Goal: Information Seeking & Learning: Learn about a topic

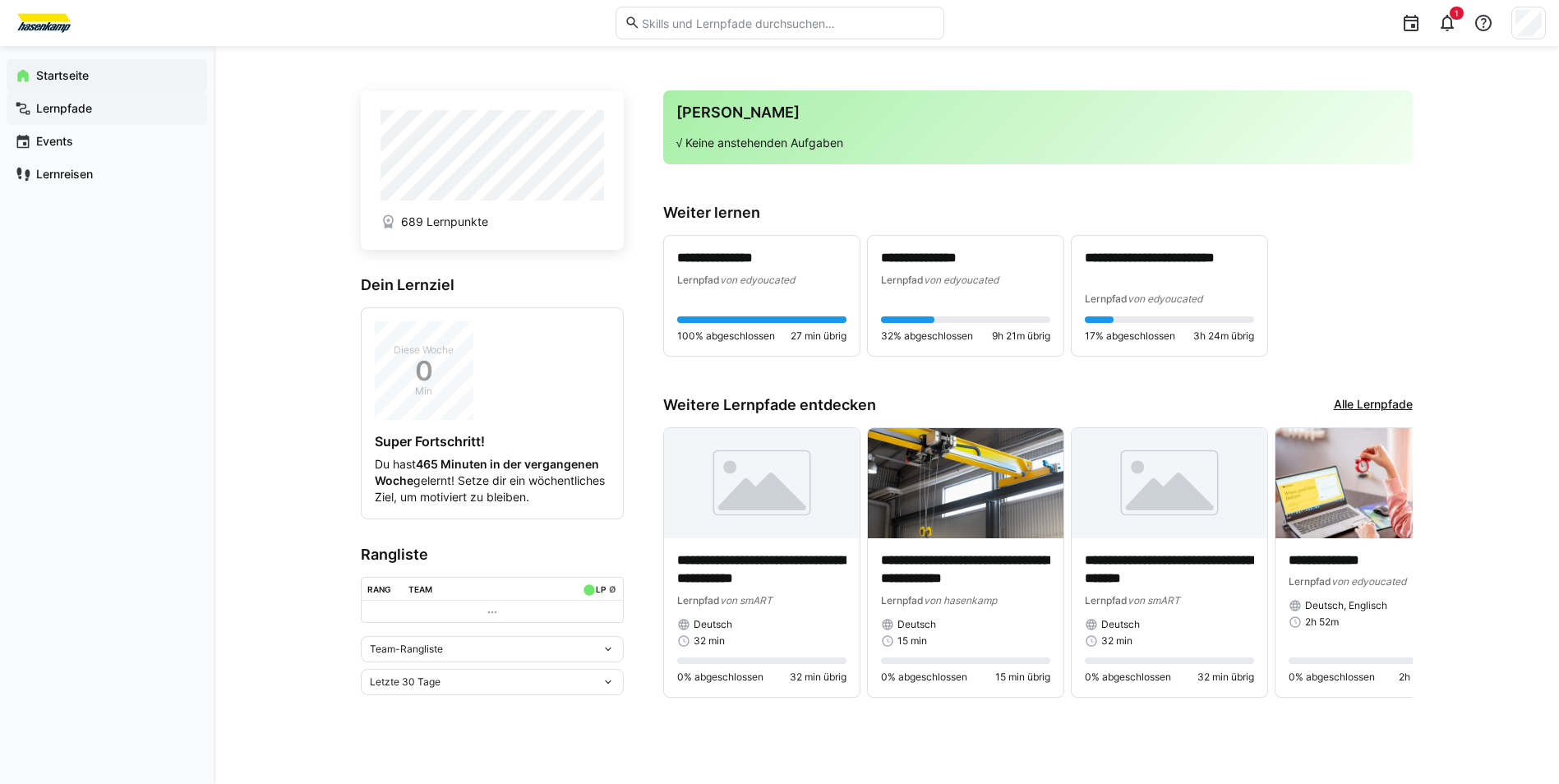
click at [0, 0] on app-navigation-label "Lernpfade" at bounding box center [0, 0] width 0 height 0
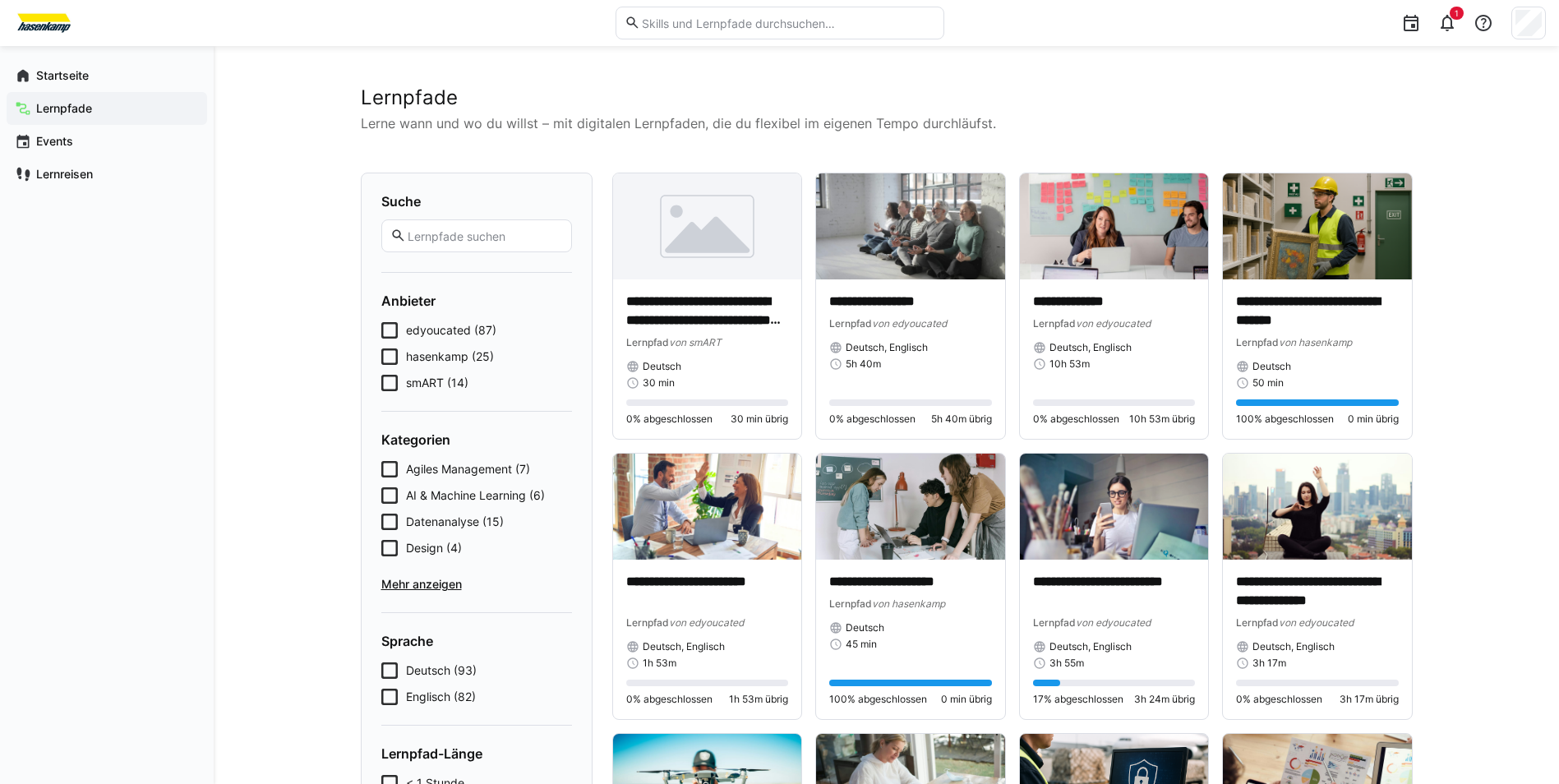
click at [391, 350] on icon at bounding box center [389, 357] width 16 height 16
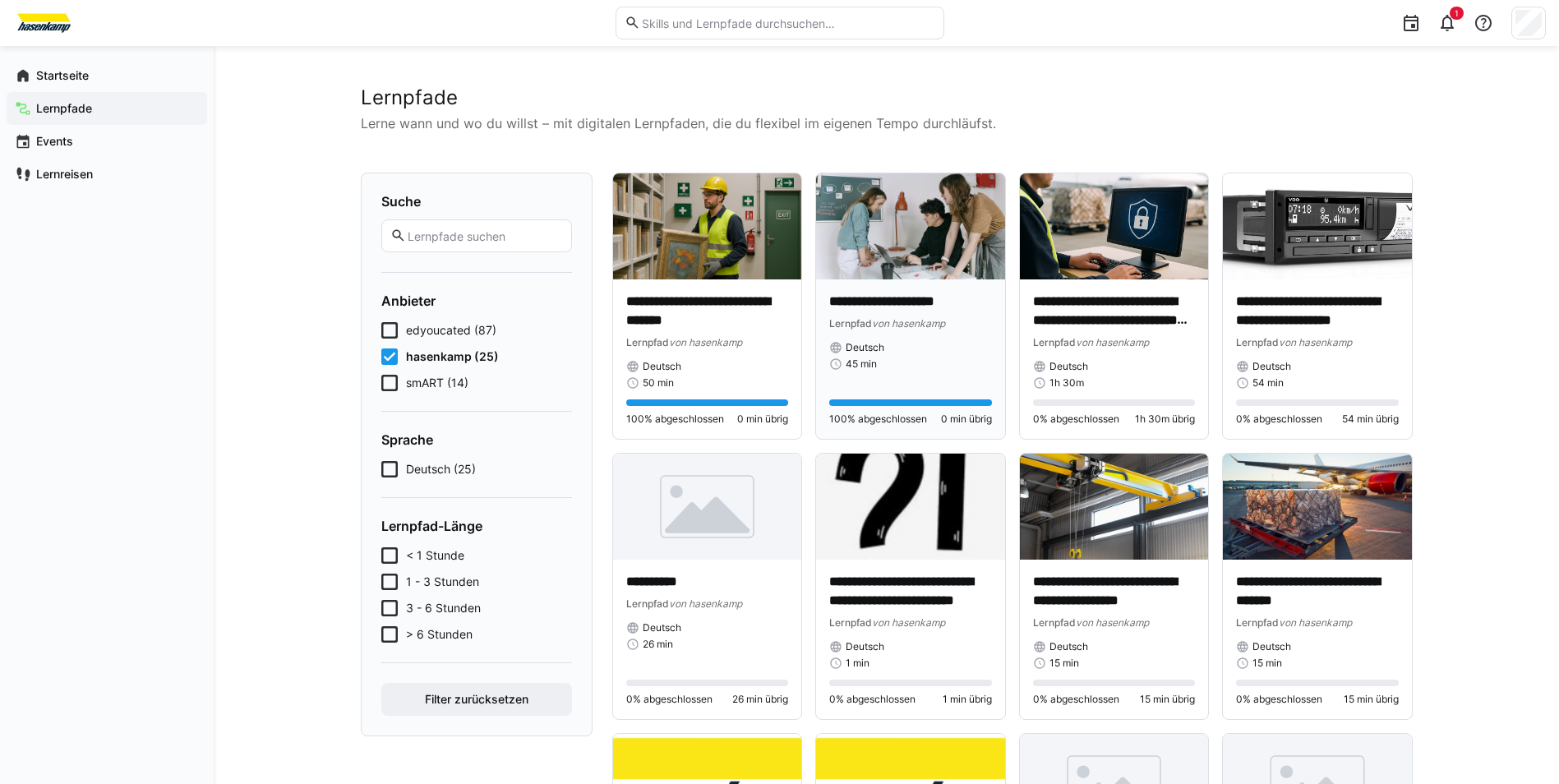
click at [886, 311] on div "**********" at bounding box center [911, 311] width 163 height 38
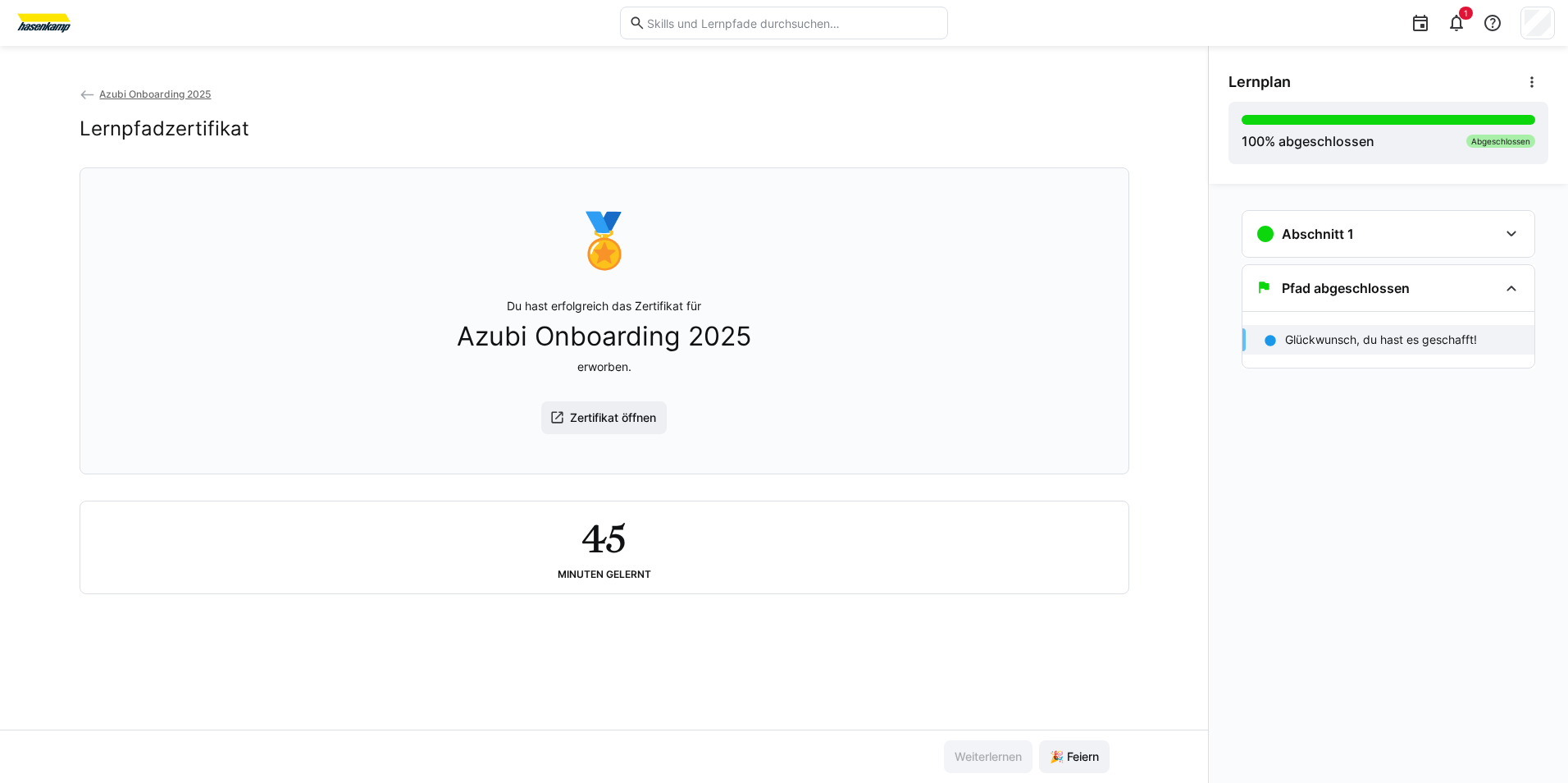
click at [873, 383] on div "🏅 Du hast erfolgreich das Zertifikat für Azubi Onboarding 2025 erworben. Zertif…" at bounding box center [604, 321] width 1022 height 286
click at [1313, 298] on div "Pfad abgeschlossen" at bounding box center [1388, 287] width 292 height 46
click at [1270, 235] on eds-icon at bounding box center [1265, 234] width 20 height 20
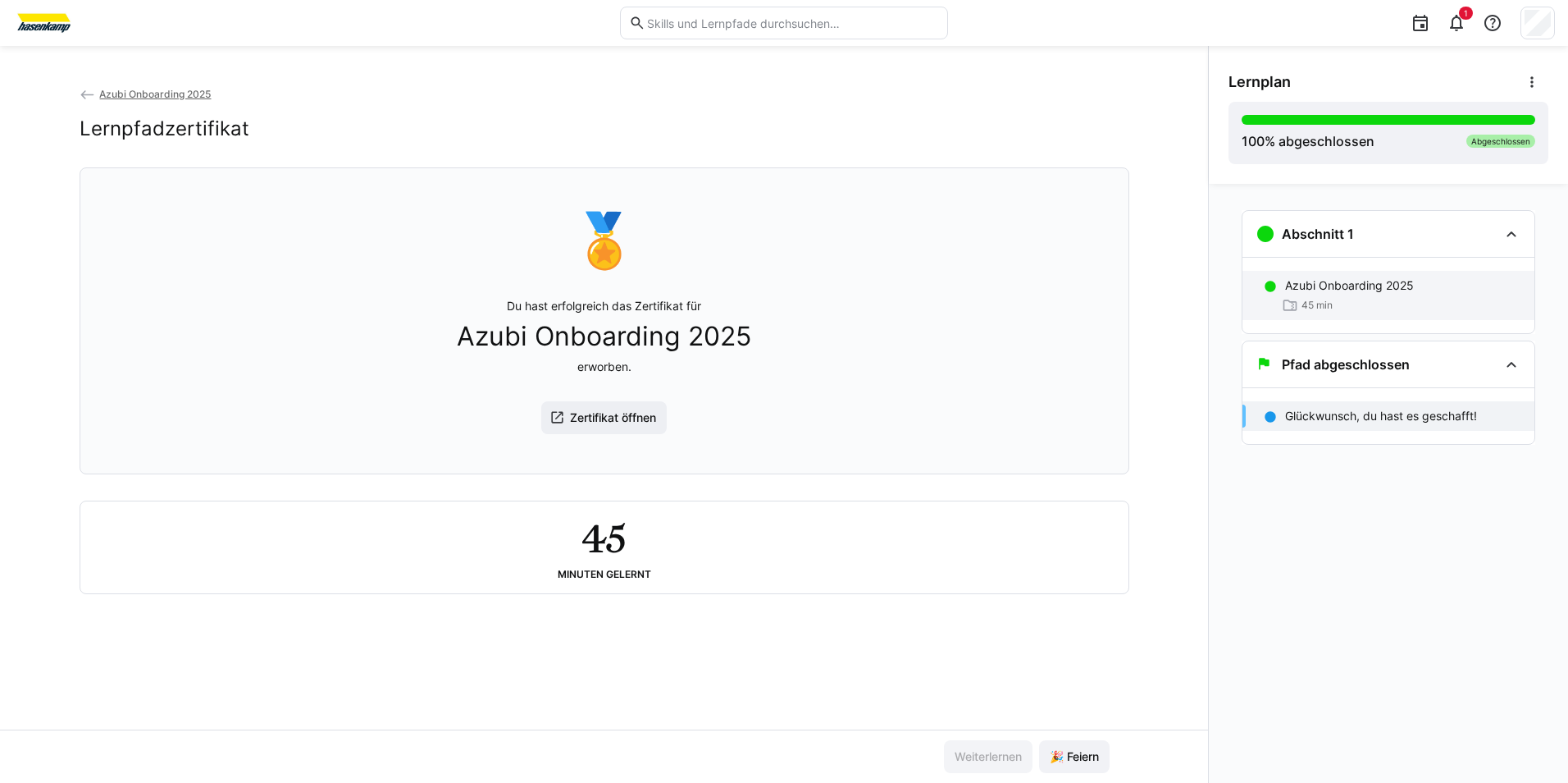
click at [1328, 298] on span "45 min" at bounding box center [1316, 304] width 31 height 13
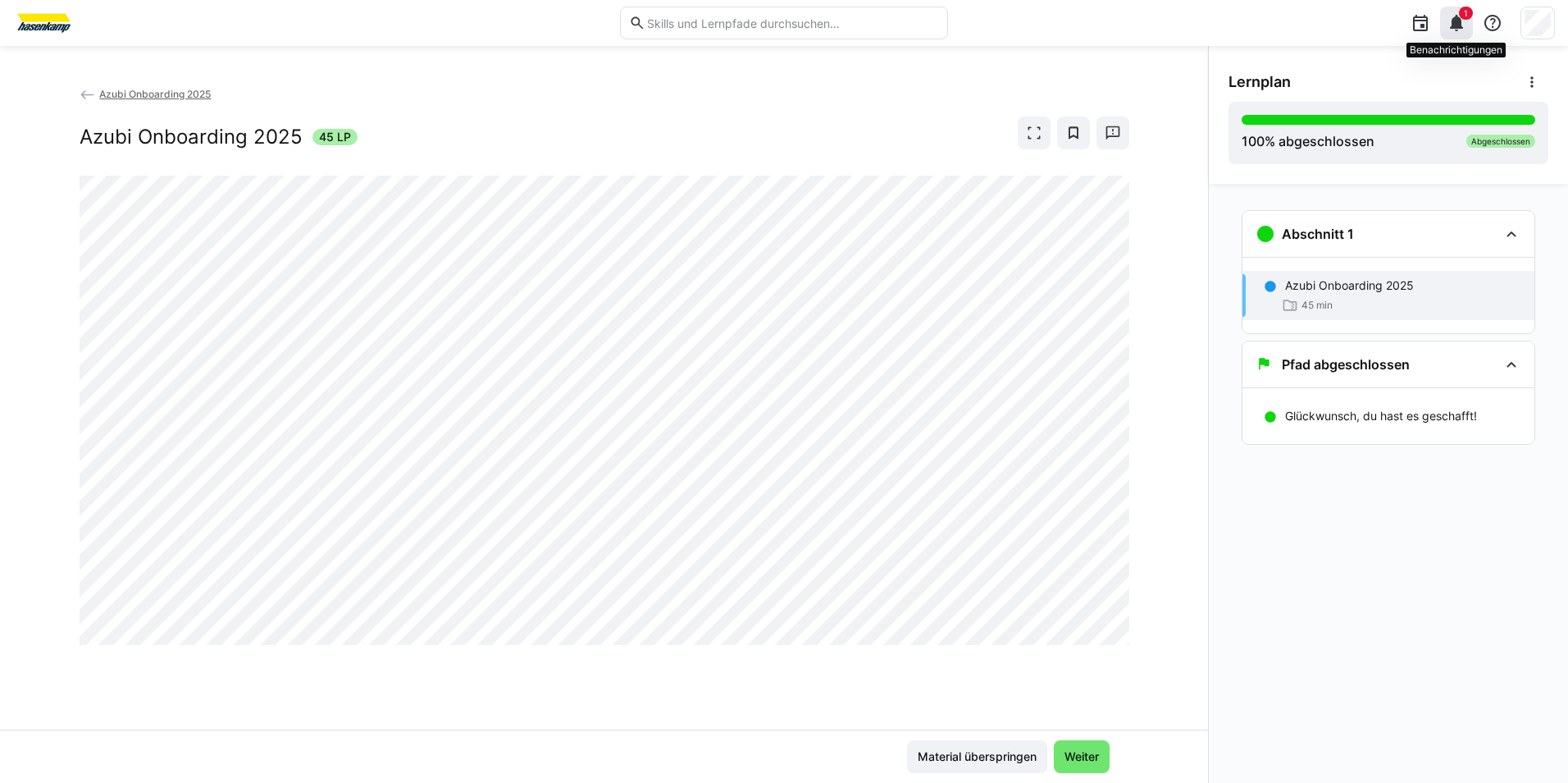
click at [1454, 29] on eds-icon at bounding box center [1456, 23] width 20 height 20
